Goal: Task Accomplishment & Management: Complete application form

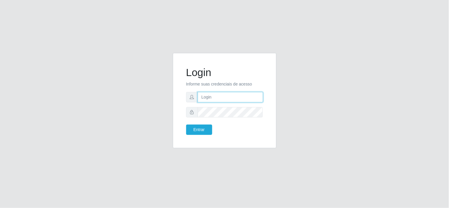
click at [237, 99] on input "text" at bounding box center [230, 97] width 65 height 10
type input "jacquesredec@06"
